Goal: Find specific page/section

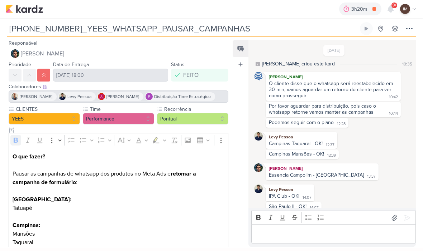
scroll to position [49, 0]
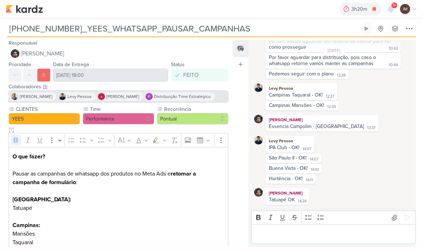
click at [29, 13] on img at bounding box center [24, 9] width 37 height 9
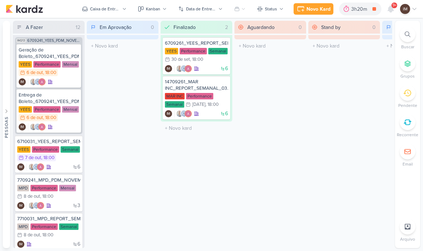
click at [404, 42] on li "Buscar" at bounding box center [407, 39] width 25 height 24
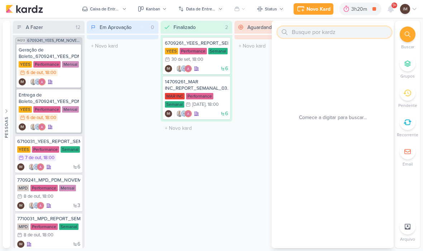
click at [378, 30] on input "text" at bounding box center [334, 32] width 114 height 11
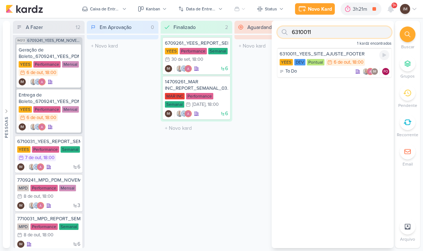
type input "6310011"
click at [329, 56] on div "6310011_YEES_SITE_AJUSTE_FOOTER" at bounding box center [334, 54] width 110 height 6
